Goal: Check status: Check status

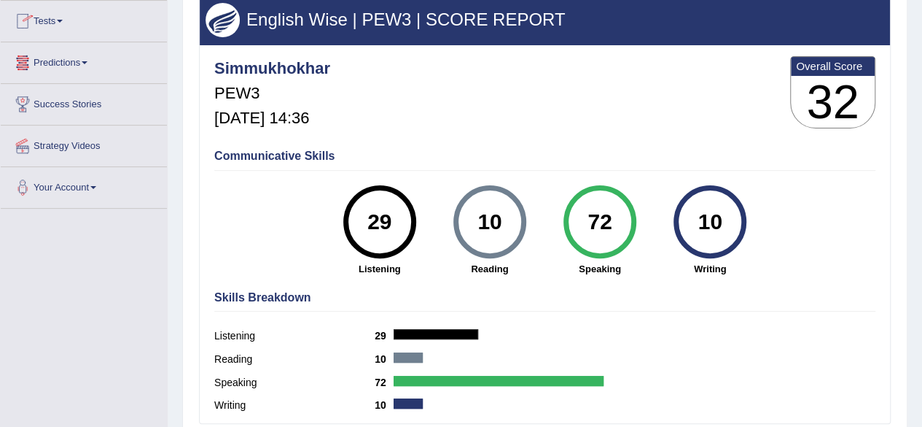
click at [69, 20] on link "Tests" at bounding box center [84, 19] width 166 height 36
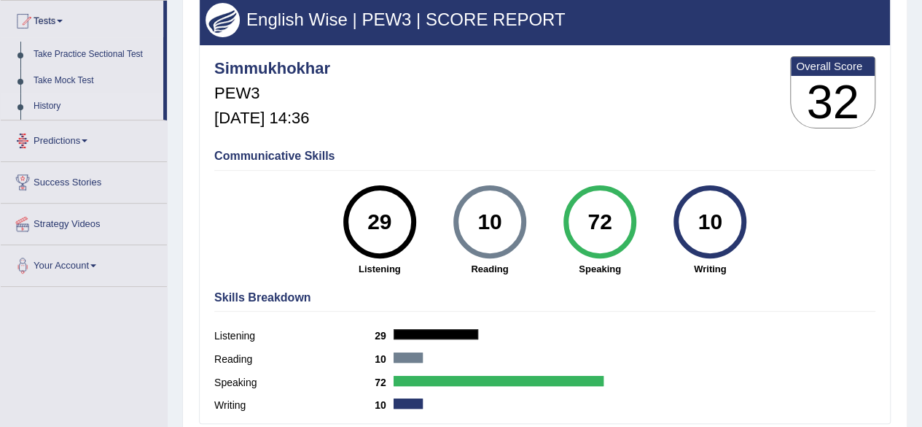
click at [46, 105] on link "History" at bounding box center [95, 106] width 136 height 26
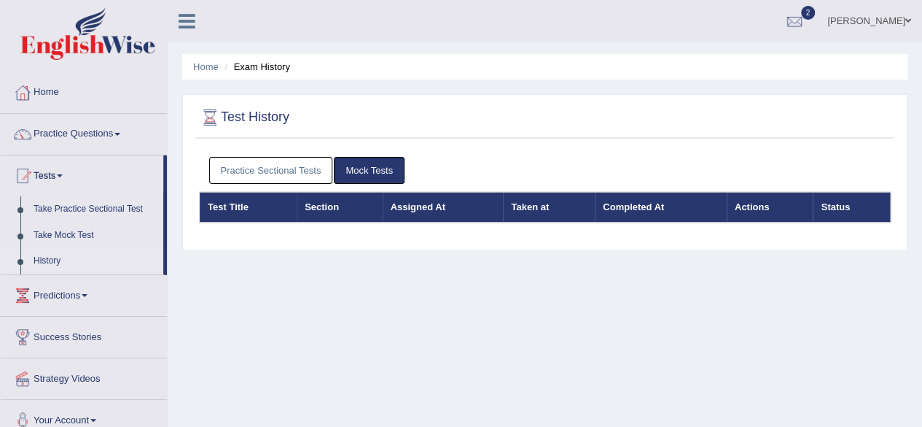
click at [292, 173] on link "Practice Sectional Tests" at bounding box center [271, 170] width 124 height 27
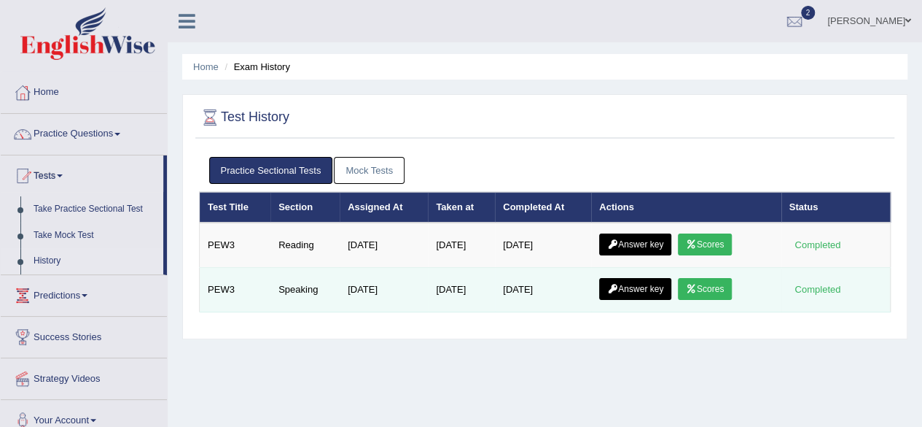
click at [701, 290] on link "Scores" at bounding box center [705, 289] width 54 height 22
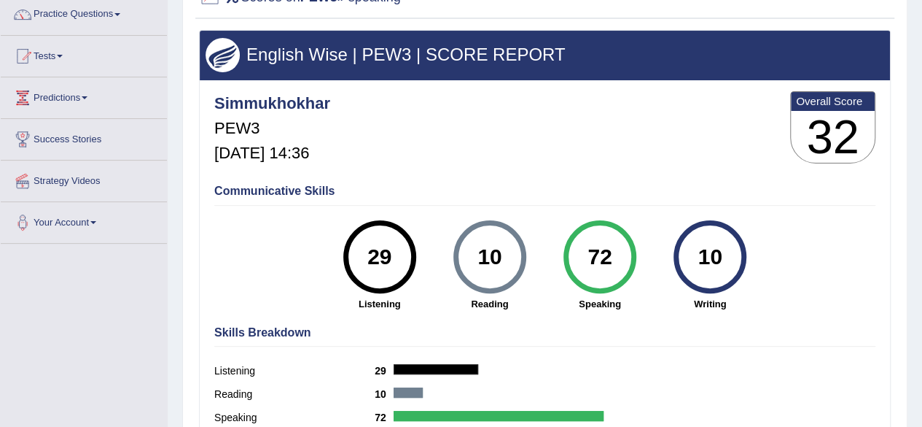
scroll to position [117, 0]
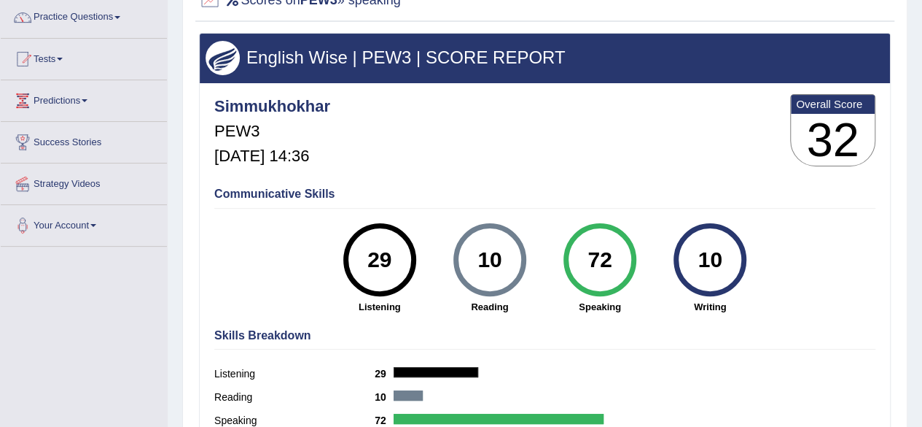
click at [72, 55] on link "Tests" at bounding box center [84, 57] width 166 height 36
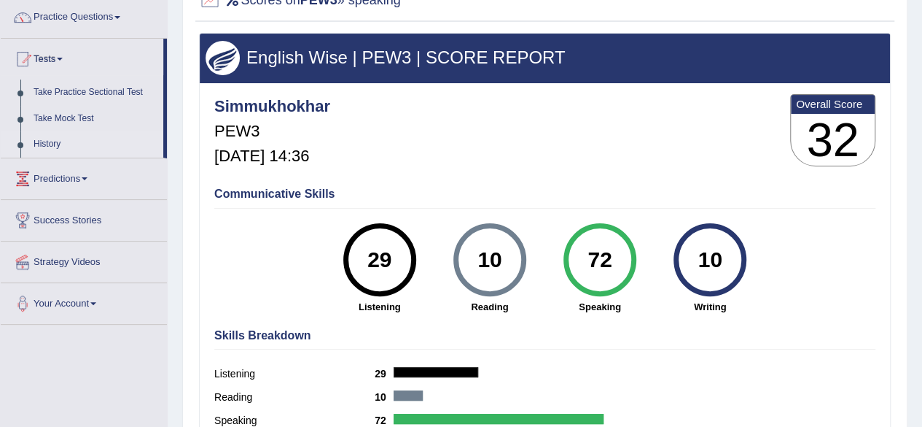
click at [50, 139] on link "History" at bounding box center [95, 144] width 136 height 26
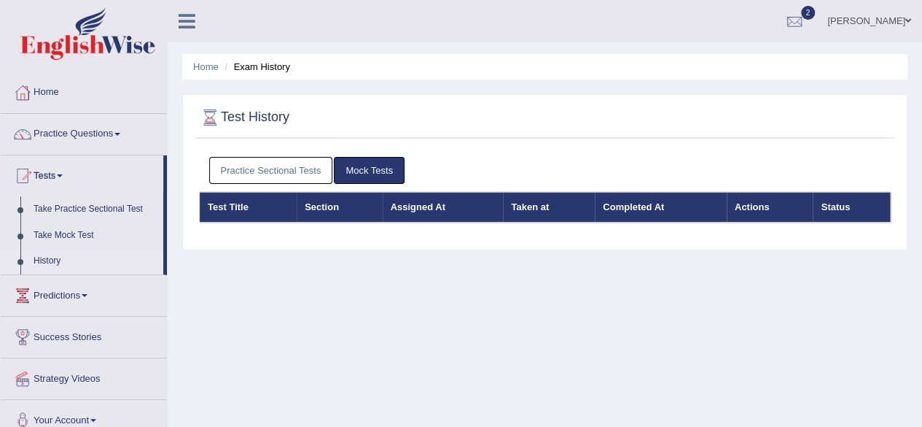
click at [272, 165] on link "Practice Sectional Tests" at bounding box center [271, 170] width 124 height 27
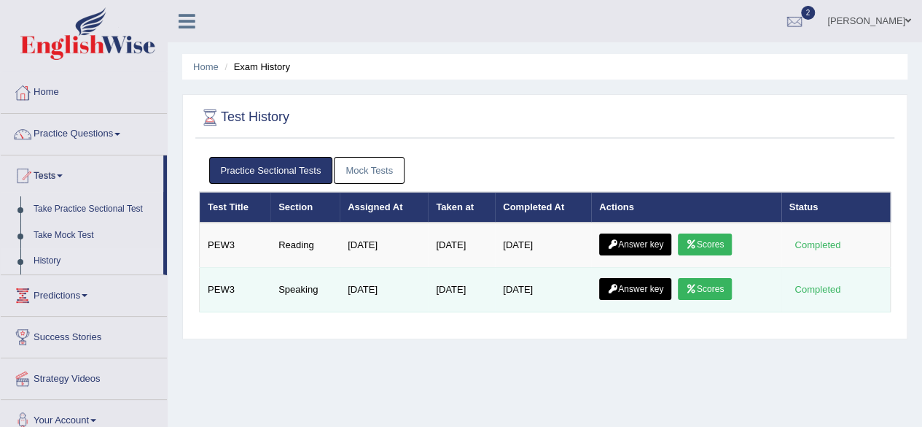
click at [649, 284] on link "Answer key" at bounding box center [635, 289] width 72 height 22
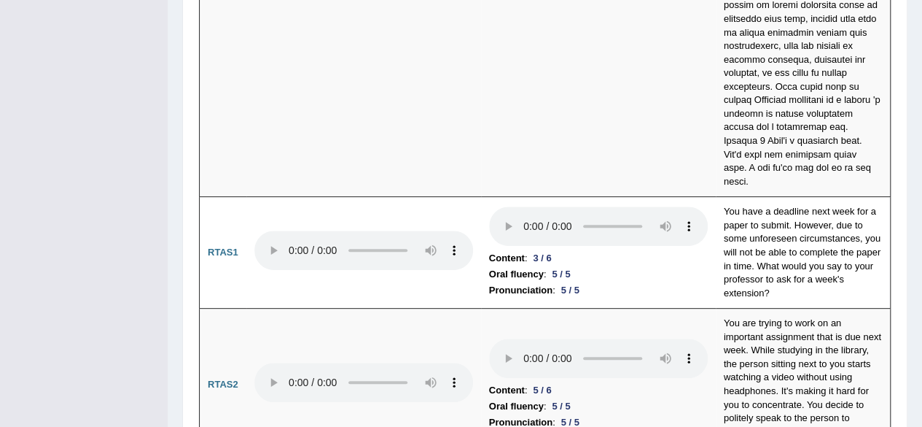
scroll to position [5681, 0]
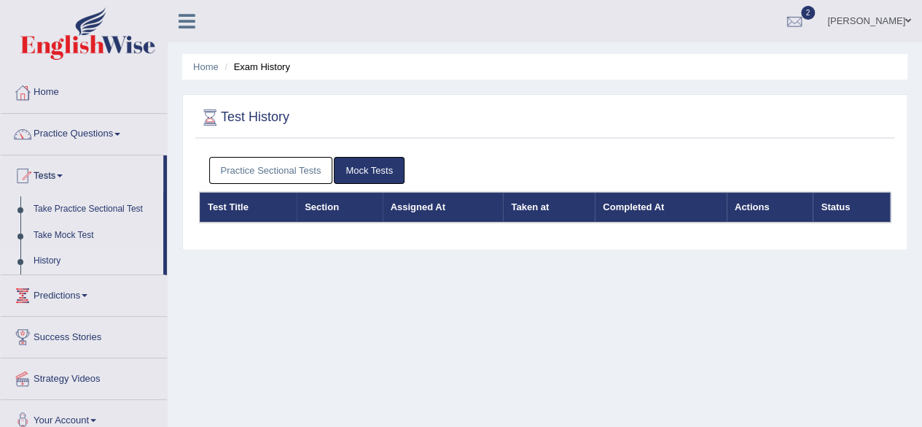
click at [300, 177] on link "Practice Sectional Tests" at bounding box center [271, 170] width 124 height 27
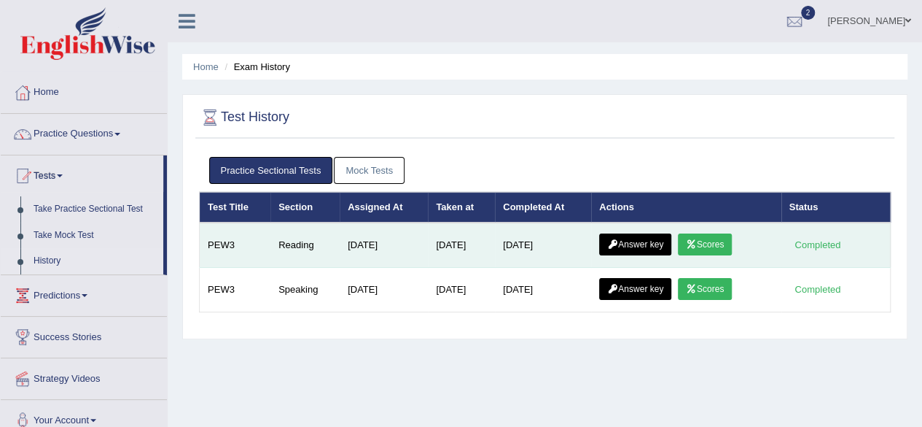
click at [656, 242] on link "Answer key" at bounding box center [635, 244] width 72 height 22
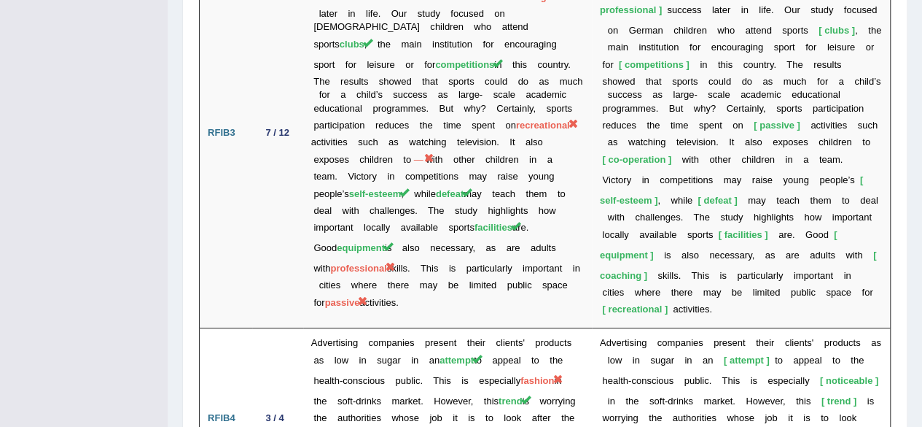
scroll to position [2699, 0]
